Goal: Task Accomplishment & Management: Manage account settings

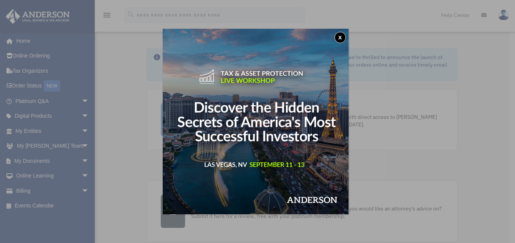
click at [79, 193] on div "x" at bounding box center [257, 121] width 515 height 243
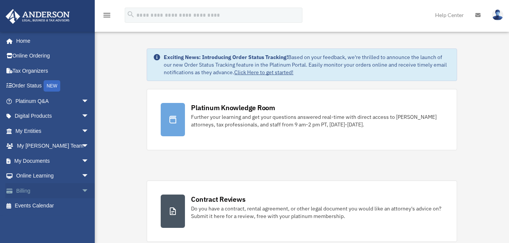
click at [20, 193] on link "Billing arrow_drop_down" at bounding box center [52, 190] width 95 height 15
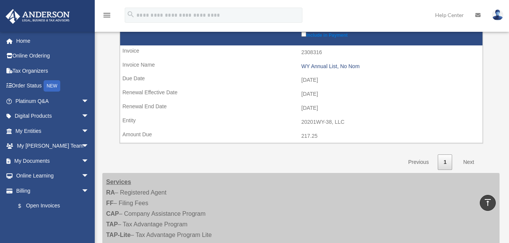
scroll to position [229, 0]
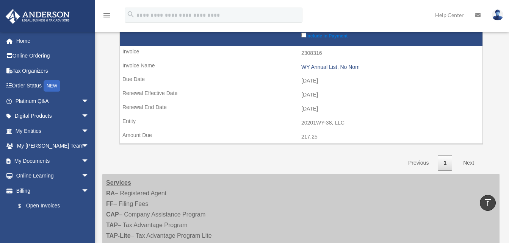
click at [471, 166] on link "Next" at bounding box center [468, 163] width 22 height 16
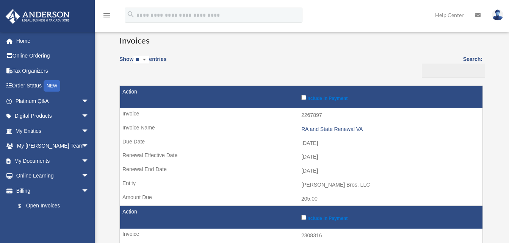
scroll to position [0, 0]
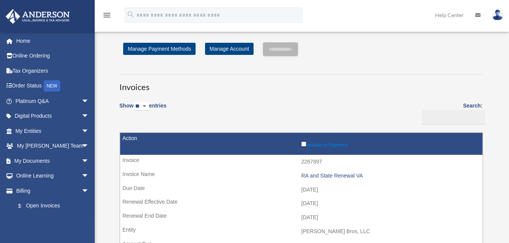
click at [500, 15] on img at bounding box center [497, 14] width 11 height 11
click at [473, 85] on h3 "Invoices" at bounding box center [300, 83] width 363 height 19
